Goal: Task Accomplishment & Management: Manage account settings

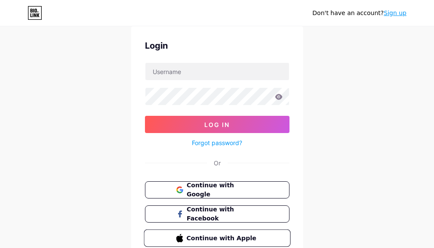
scroll to position [86, 0]
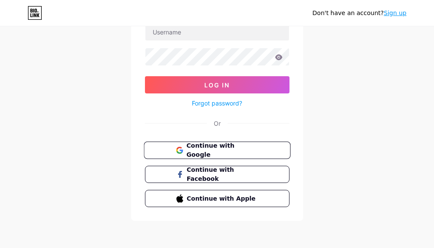
click at [238, 155] on button "Continue with Google" at bounding box center [217, 150] width 147 height 18
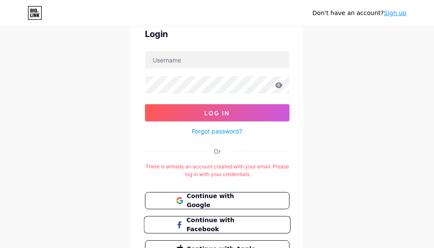
scroll to position [109, 0]
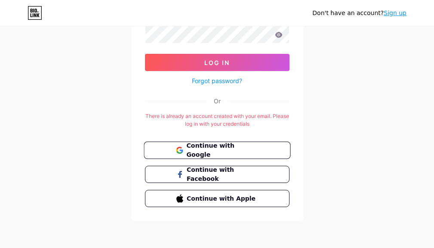
click at [244, 156] on button "Continue with Google" at bounding box center [217, 150] width 147 height 18
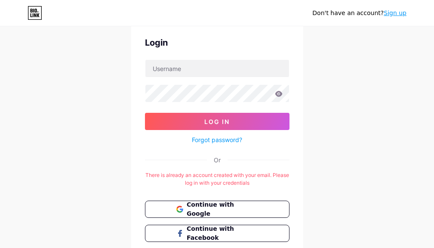
scroll to position [109, 0]
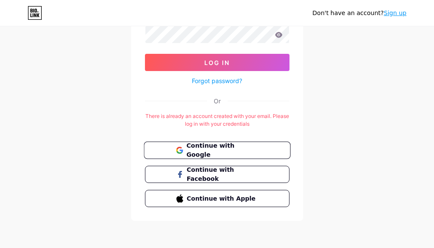
click at [230, 151] on span "Continue with Google" at bounding box center [222, 150] width 72 height 18
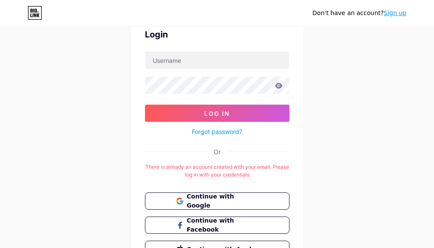
scroll to position [109, 0]
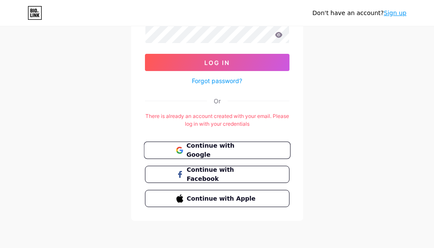
click at [199, 154] on button "Continue with Google" at bounding box center [217, 150] width 147 height 18
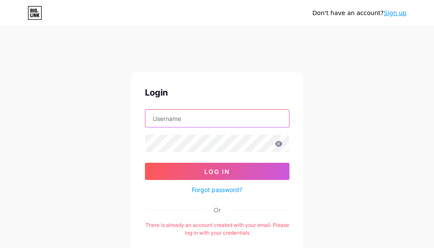
paste input "[EMAIL_ADDRESS][DOMAIN_NAME]"
type input "[EMAIL_ADDRESS][DOMAIN_NAME]"
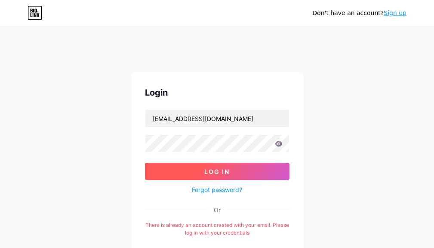
click at [236, 171] on button "Log In" at bounding box center [217, 170] width 144 height 17
